Goal: Task Accomplishment & Management: Manage account settings

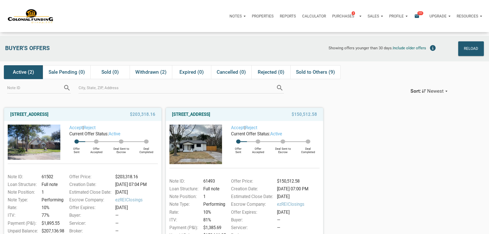
click at [414, 17] on icon "email" at bounding box center [417, 16] width 6 height 6
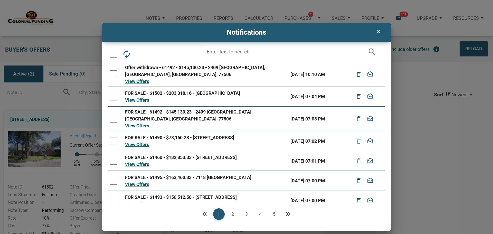
click at [114, 54] on div at bounding box center [114, 54] width 8 height 8
click at [152, 54] on icon "drafts" at bounding box center [154, 53] width 9 height 9
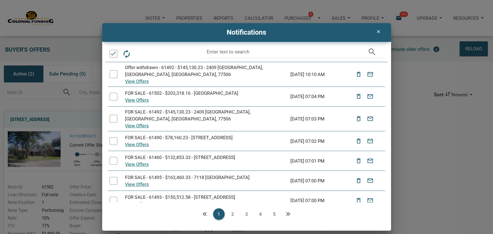
click at [378, 30] on icon "clear" at bounding box center [378, 31] width 6 height 5
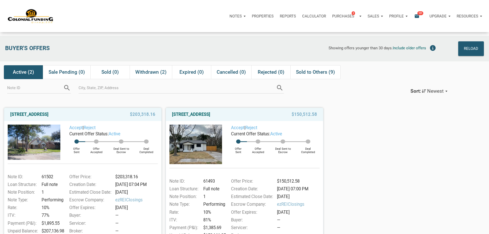
click at [414, 18] on icon "email" at bounding box center [417, 16] width 6 height 6
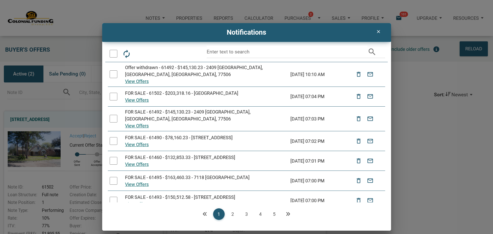
click at [114, 54] on div at bounding box center [114, 54] width 8 height 8
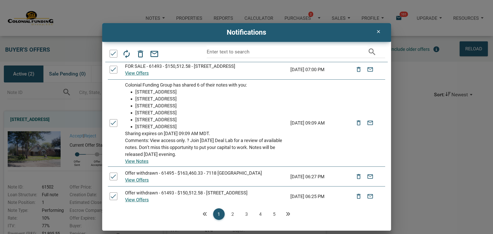
scroll to position [135, 0]
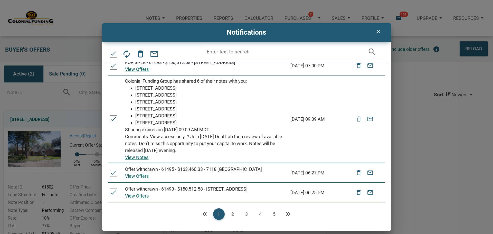
click at [232, 214] on link "2" at bounding box center [233, 214] width 12 height 12
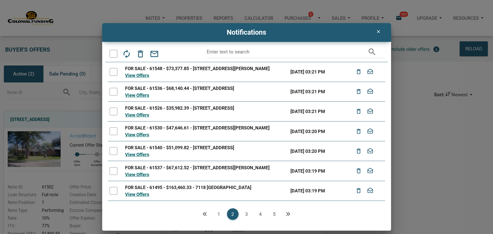
click at [113, 55] on div at bounding box center [114, 54] width 8 height 8
click at [153, 54] on icon "drafts" at bounding box center [154, 53] width 9 height 9
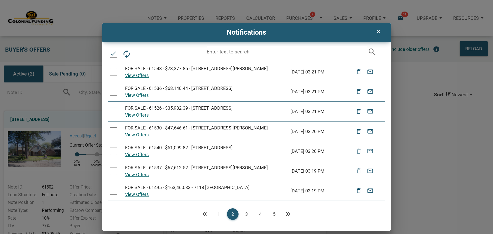
click at [113, 52] on div at bounding box center [114, 54] width 8 height 8
click at [125, 54] on icon "autorenew" at bounding box center [126, 53] width 9 height 9
click at [113, 54] on div at bounding box center [114, 54] width 8 height 8
click at [155, 53] on icon "email" at bounding box center [154, 53] width 9 height 9
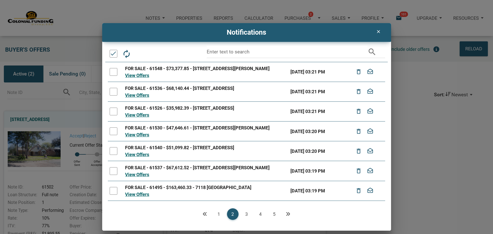
click at [245, 213] on link "3" at bounding box center [247, 214] width 12 height 12
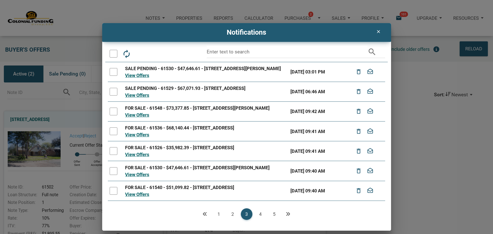
click at [114, 53] on div at bounding box center [114, 54] width 8 height 8
click at [156, 54] on icon "drafts" at bounding box center [154, 53] width 9 height 9
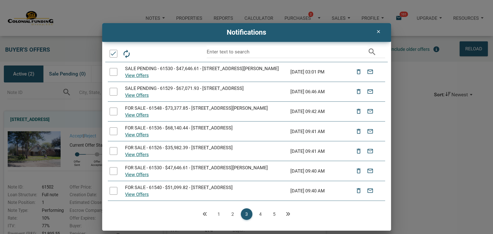
click at [259, 214] on link "4" at bounding box center [261, 214] width 12 height 12
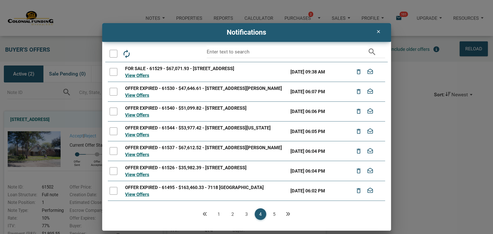
click at [113, 54] on div at bounding box center [114, 54] width 8 height 8
click at [153, 55] on icon "drafts" at bounding box center [154, 53] width 9 height 9
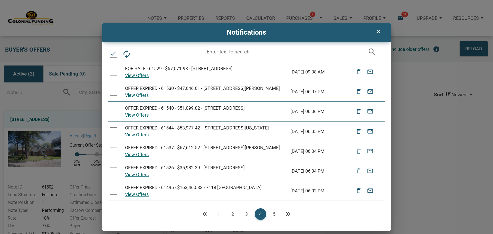
click at [274, 213] on link "5" at bounding box center [274, 214] width 12 height 12
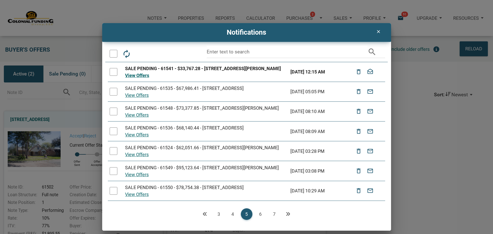
click at [115, 54] on div at bounding box center [114, 54] width 8 height 8
click at [155, 53] on icon "drafts" at bounding box center [154, 53] width 9 height 9
click at [260, 213] on link "6" at bounding box center [261, 214] width 12 height 12
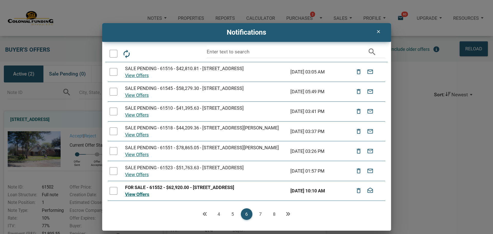
click at [260, 214] on link "7" at bounding box center [261, 214] width 12 height 12
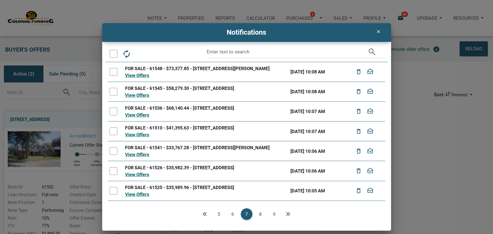
click at [114, 54] on div at bounding box center [114, 54] width 8 height 8
click at [156, 55] on icon "drafts" at bounding box center [154, 53] width 9 height 9
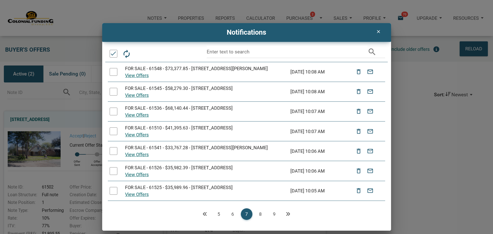
click at [260, 213] on link "8" at bounding box center [261, 214] width 12 height 12
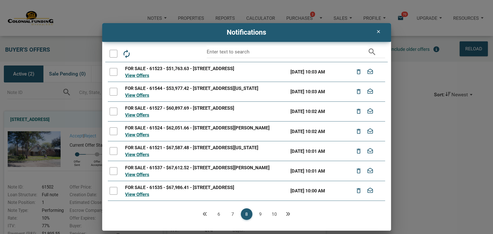
click at [113, 53] on div at bounding box center [114, 54] width 8 height 8
click at [156, 53] on icon "drafts" at bounding box center [154, 53] width 9 height 9
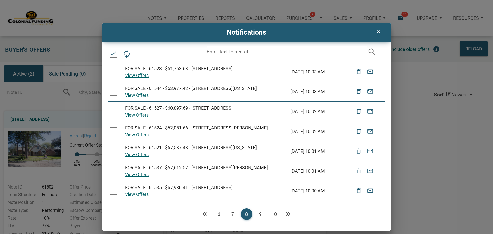
click at [259, 213] on link "9" at bounding box center [261, 214] width 12 height 12
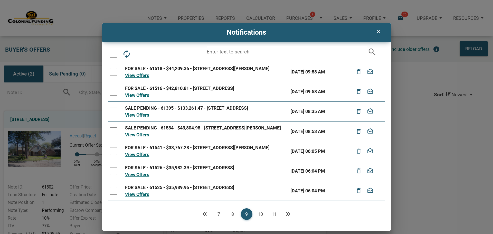
click at [114, 52] on div at bounding box center [114, 54] width 8 height 8
click at [155, 53] on icon "drafts" at bounding box center [154, 53] width 9 height 9
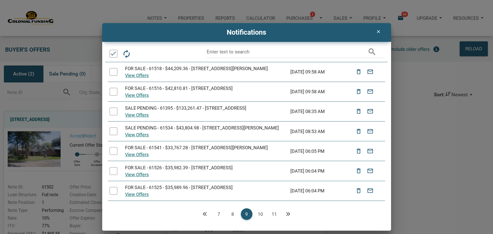
click at [258, 214] on link "10" at bounding box center [261, 214] width 12 height 12
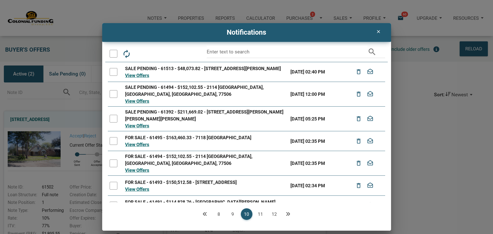
click at [114, 55] on div at bounding box center [114, 54] width 8 height 8
click at [155, 53] on icon "drafts" at bounding box center [154, 53] width 9 height 9
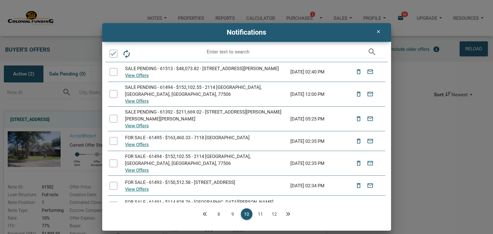
click at [260, 213] on link "11" at bounding box center [261, 214] width 12 height 12
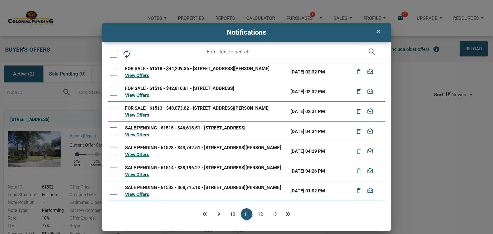
click at [114, 54] on div at bounding box center [114, 54] width 8 height 8
click at [155, 54] on icon "drafts" at bounding box center [154, 53] width 9 height 9
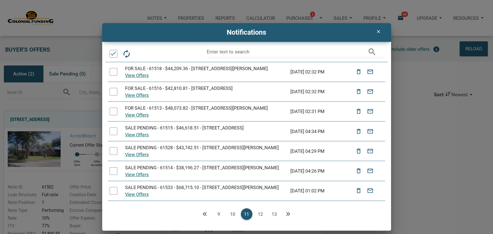
click at [261, 214] on link "12" at bounding box center [261, 214] width 12 height 12
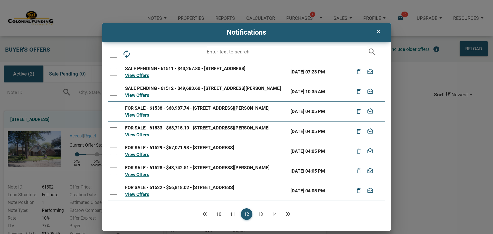
click at [112, 54] on div at bounding box center [114, 54] width 8 height 8
click at [153, 54] on icon "drafts" at bounding box center [154, 53] width 9 height 9
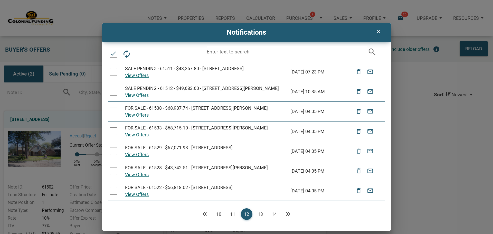
click at [262, 214] on link "13" at bounding box center [261, 214] width 12 height 12
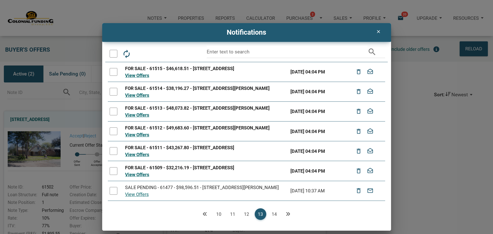
click at [113, 54] on div at bounding box center [114, 54] width 8 height 8
click at [156, 54] on icon "drafts" at bounding box center [154, 53] width 9 height 9
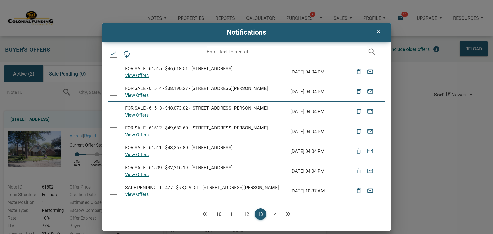
click at [275, 215] on link "14" at bounding box center [274, 214] width 12 height 12
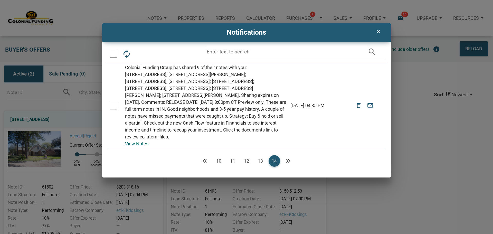
click at [114, 53] on div at bounding box center [114, 54] width 8 height 8
click at [155, 55] on icon "email" at bounding box center [154, 53] width 9 height 9
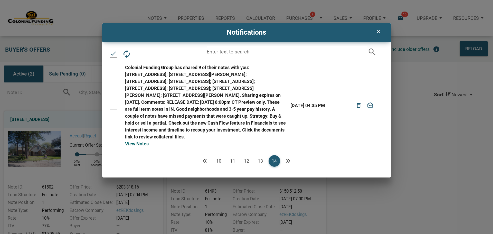
click at [287, 163] on icon "Next" at bounding box center [288, 160] width 5 height 5
click at [203, 163] on icon "Previous" at bounding box center [204, 160] width 5 height 5
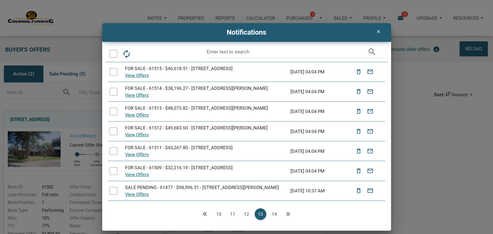
click at [206, 212] on icon "Previous" at bounding box center [204, 213] width 5 height 5
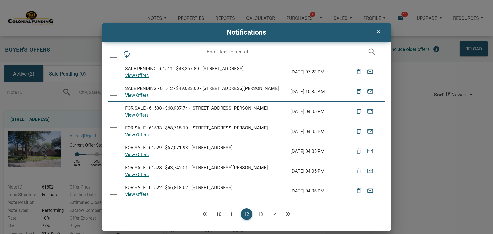
click at [205, 216] on icon "Previous" at bounding box center [204, 213] width 5 height 5
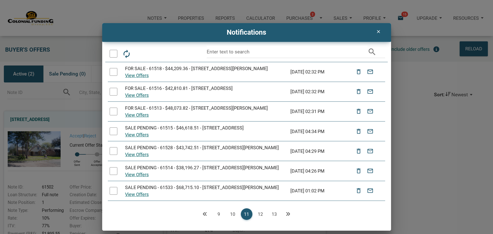
click at [205, 216] on icon "Previous" at bounding box center [204, 213] width 5 height 5
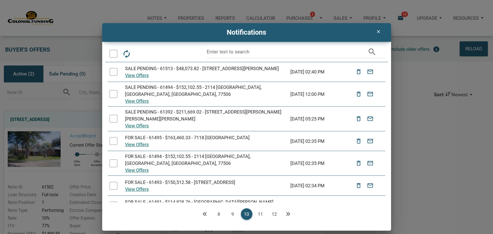
click at [205, 216] on icon "Previous" at bounding box center [204, 213] width 5 height 5
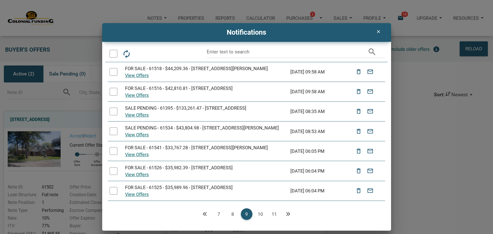
click at [205, 216] on icon "Previous" at bounding box center [204, 213] width 5 height 5
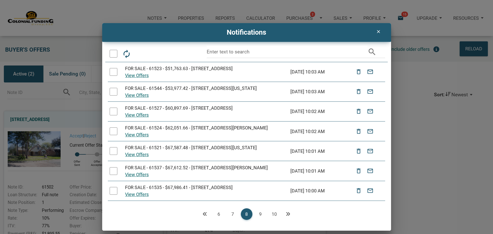
click at [205, 216] on icon "Previous" at bounding box center [204, 213] width 5 height 5
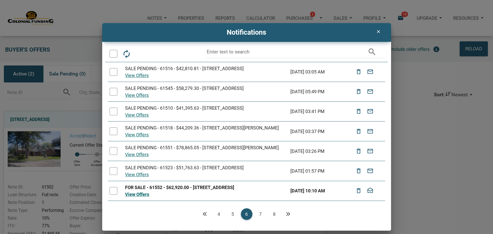
click at [205, 214] on icon "Previous" at bounding box center [204, 213] width 5 height 5
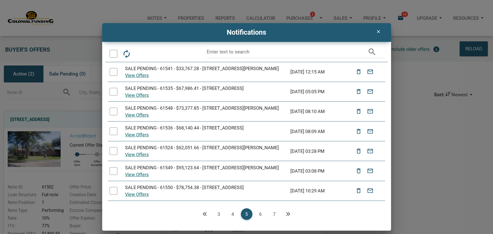
click at [205, 214] on icon "Previous" at bounding box center [204, 213] width 5 height 5
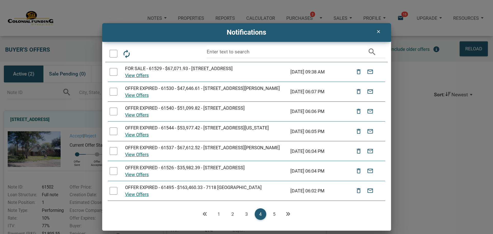
click at [205, 214] on icon "Previous" at bounding box center [204, 213] width 5 height 5
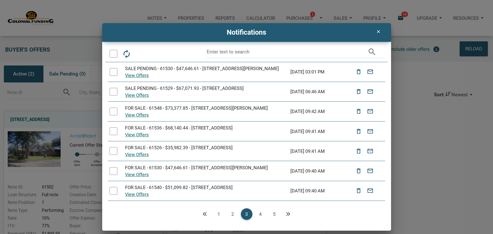
click at [205, 214] on icon "Previous" at bounding box center [204, 213] width 5 height 5
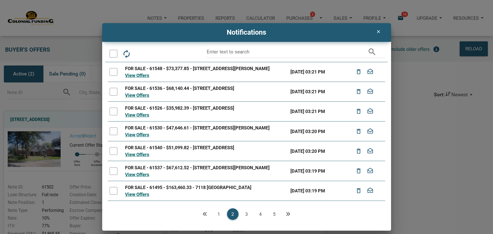
click at [113, 52] on div at bounding box center [114, 54] width 8 height 8
click at [153, 55] on icon "drafts" at bounding box center [154, 53] width 9 height 9
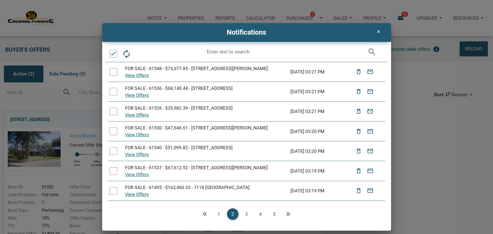
click at [206, 213] on icon "Previous" at bounding box center [204, 213] width 5 height 5
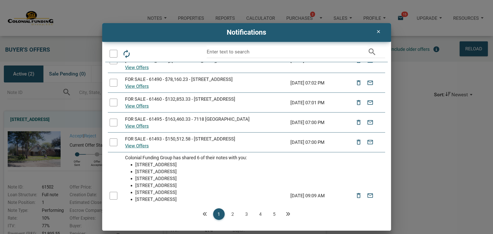
scroll to position [135, 0]
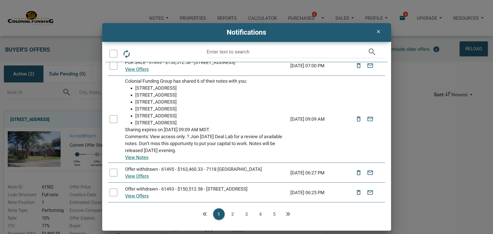
click at [234, 215] on link "2" at bounding box center [233, 214] width 12 height 12
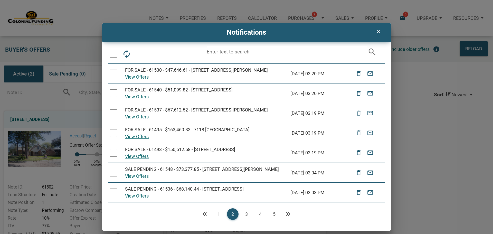
scroll to position [77, 0]
click at [247, 213] on link "3" at bounding box center [247, 214] width 12 height 12
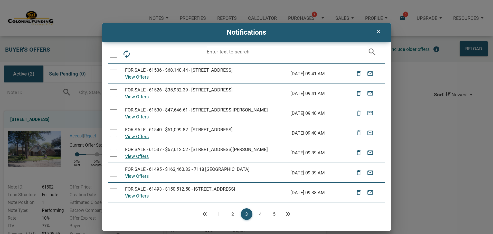
click at [378, 32] on icon "clear" at bounding box center [378, 31] width 6 height 5
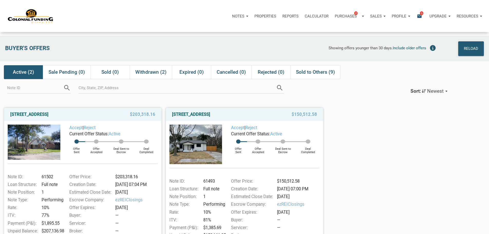
click at [416, 16] on icon "email" at bounding box center [419, 16] width 6 height 6
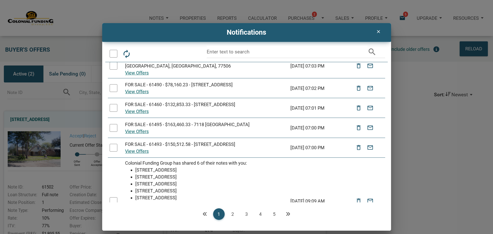
scroll to position [135, 0]
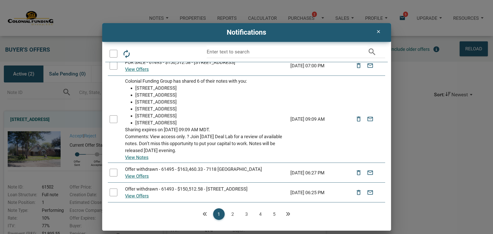
click at [289, 214] on icon "Next" at bounding box center [288, 213] width 5 height 5
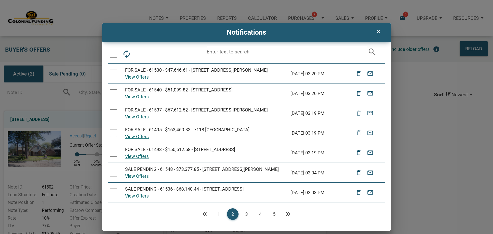
scroll to position [77, 0]
click at [288, 214] on icon "Next" at bounding box center [288, 213] width 5 height 5
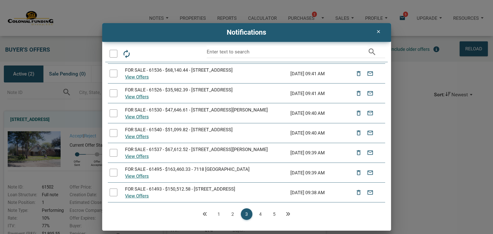
click at [288, 214] on icon "Next" at bounding box center [288, 213] width 5 height 5
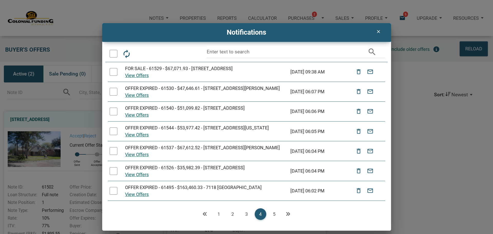
scroll to position [97, 0]
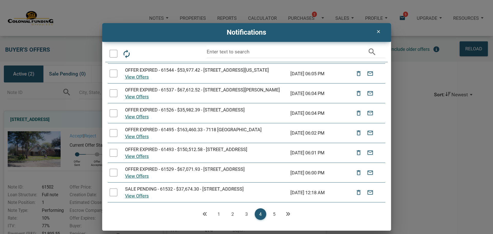
click at [288, 215] on icon "Next" at bounding box center [288, 213] width 5 height 5
click at [288, 214] on icon "Next" at bounding box center [288, 213] width 5 height 5
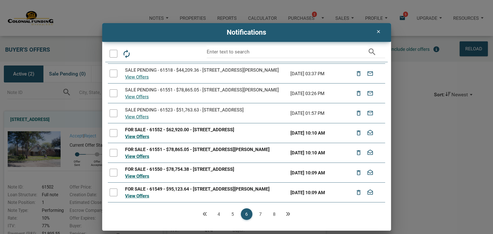
scroll to position [87, 0]
click at [113, 54] on div at bounding box center [114, 54] width 8 height 8
click at [154, 54] on icon "drafts" at bounding box center [154, 53] width 9 height 9
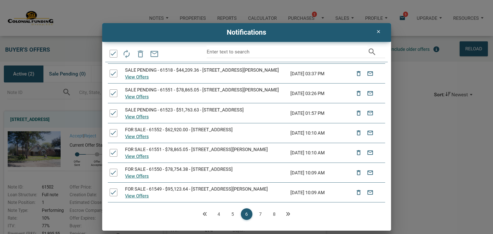
scroll to position [77, 0]
click at [286, 214] on icon "Next" at bounding box center [288, 213] width 5 height 5
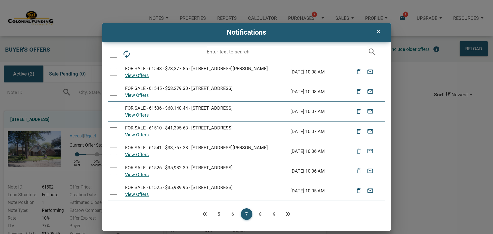
scroll to position [72, 0]
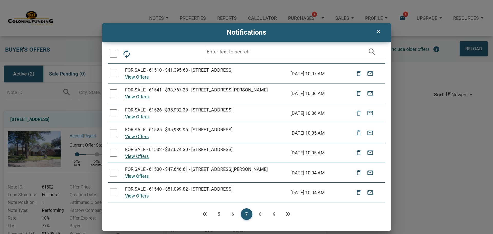
click at [288, 213] on icon "Next" at bounding box center [288, 213] width 5 height 5
click at [287, 215] on icon "Next" at bounding box center [288, 213] width 5 height 5
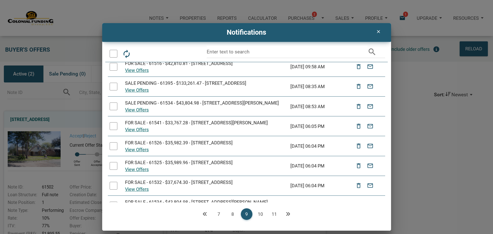
scroll to position [67, 0]
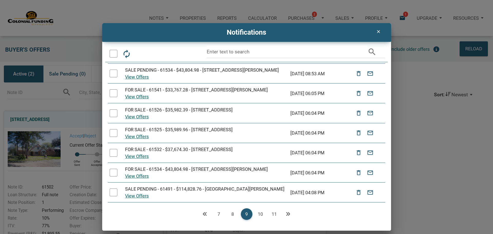
click at [286, 214] on icon "Next" at bounding box center [288, 213] width 5 height 5
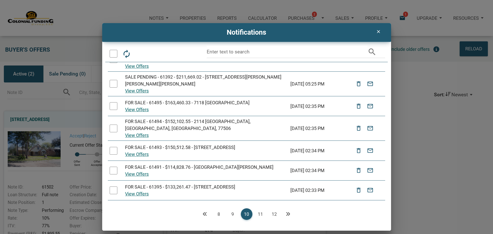
scroll to position [77, 0]
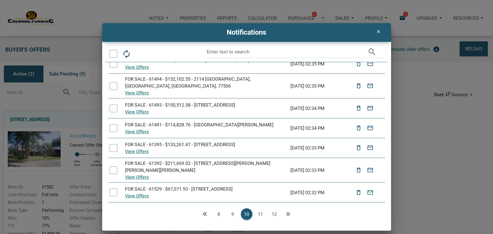
click at [288, 212] on icon "Next" at bounding box center [288, 213] width 5 height 5
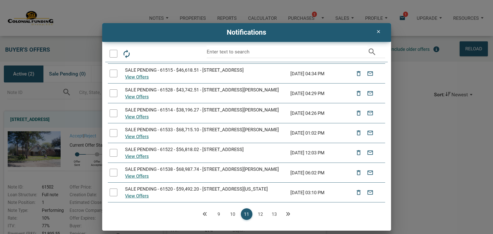
scroll to position [97, 0]
click at [287, 214] on icon "Next" at bounding box center [288, 213] width 5 height 5
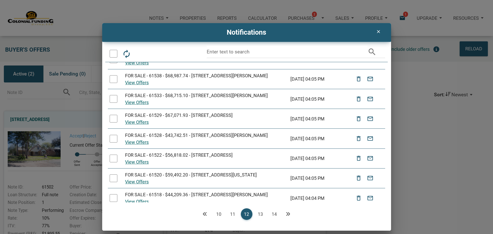
scroll to position [92, 0]
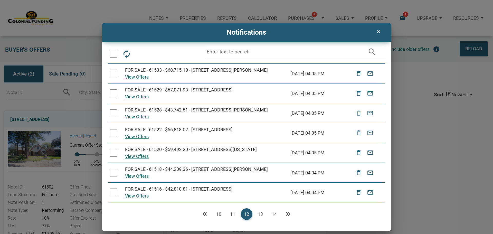
click at [288, 214] on icon "Next" at bounding box center [288, 213] width 5 height 5
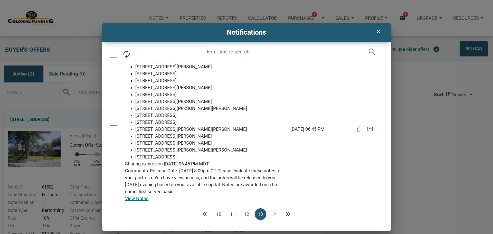
scroll to position [207, 0]
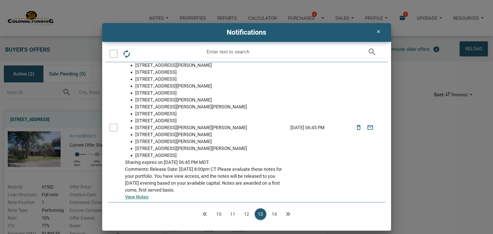
click at [288, 213] on icon "Next" at bounding box center [288, 213] width 5 height 5
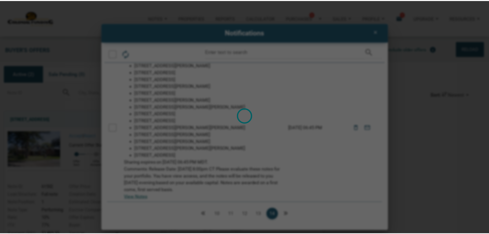
scroll to position [0, 0]
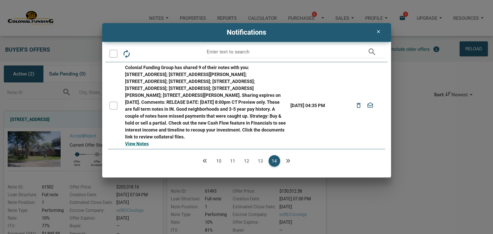
click at [111, 109] on div at bounding box center [114, 106] width 8 height 8
click at [152, 54] on icon "drafts" at bounding box center [154, 53] width 9 height 9
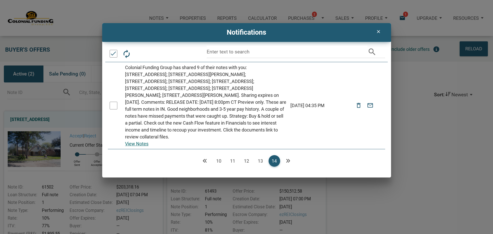
click at [379, 31] on icon "clear" at bounding box center [378, 31] width 6 height 5
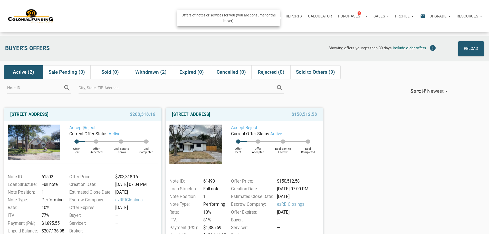
click at [338, 18] on p "Purchases" at bounding box center [349, 16] width 22 height 5
click at [320, 35] on link "Note Offers 2" at bounding box center [344, 30] width 49 height 11
click at [335, 17] on div "Purchases 2" at bounding box center [352, 15] width 35 height 15
click at [342, 29] on span "2" at bounding box center [343, 27] width 3 height 4
click at [150, 74] on span "Withdrawn (2)" at bounding box center [150, 72] width 31 height 6
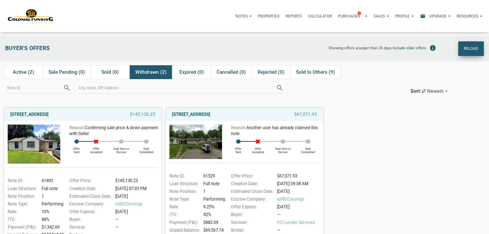
click at [469, 48] on div "Reload" at bounding box center [471, 48] width 14 height 8
click at [420, 17] on icon "email" at bounding box center [423, 16] width 6 height 6
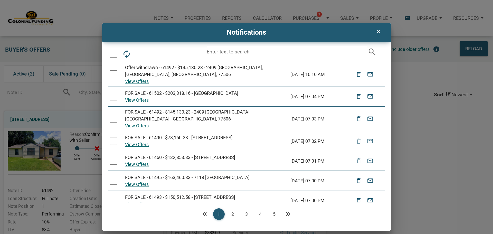
click at [376, 30] on icon "clear" at bounding box center [378, 31] width 6 height 5
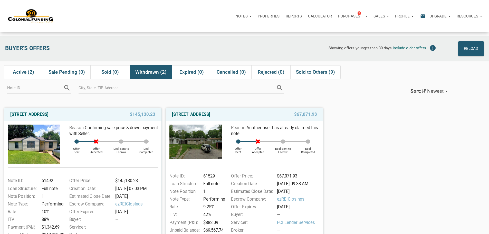
click at [392, 17] on div "Profile" at bounding box center [404, 15] width 25 height 15
click at [366, 45] on link "Logout" at bounding box center [390, 40] width 49 height 11
